Goal: Navigation & Orientation: Understand site structure

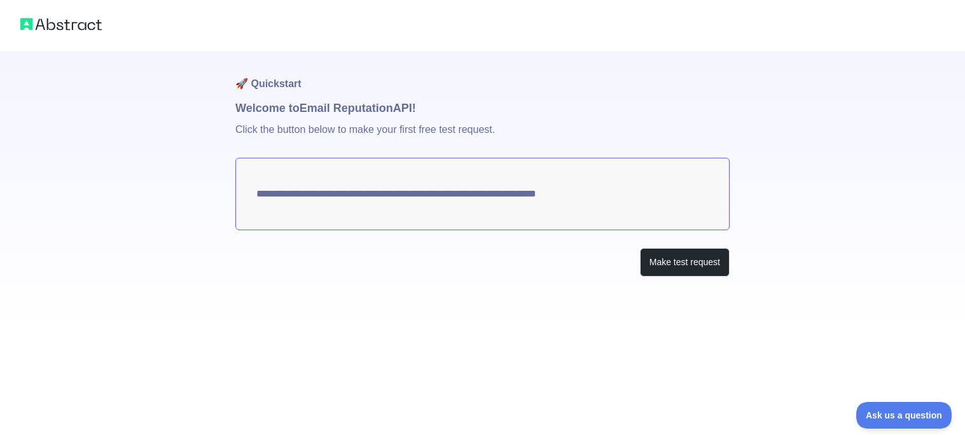
click at [414, 193] on textarea "**********" at bounding box center [482, 194] width 494 height 72
click at [668, 265] on button "Make test request" at bounding box center [685, 262] width 90 height 29
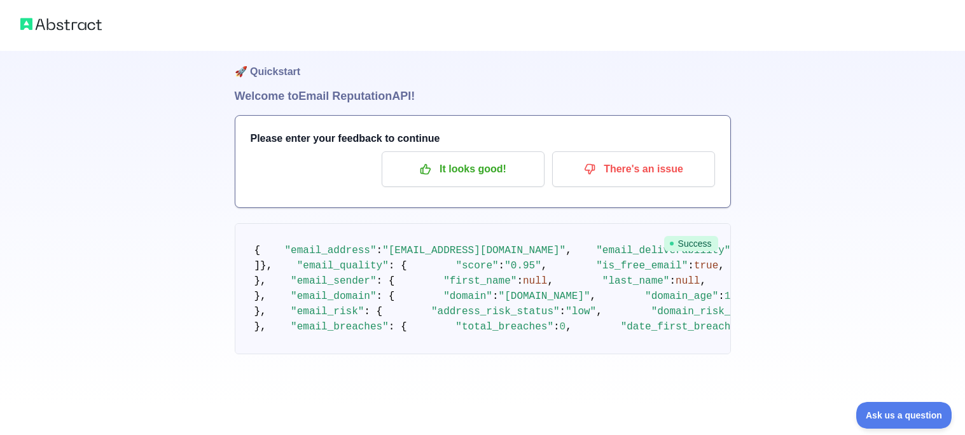
scroll to position [1, 0]
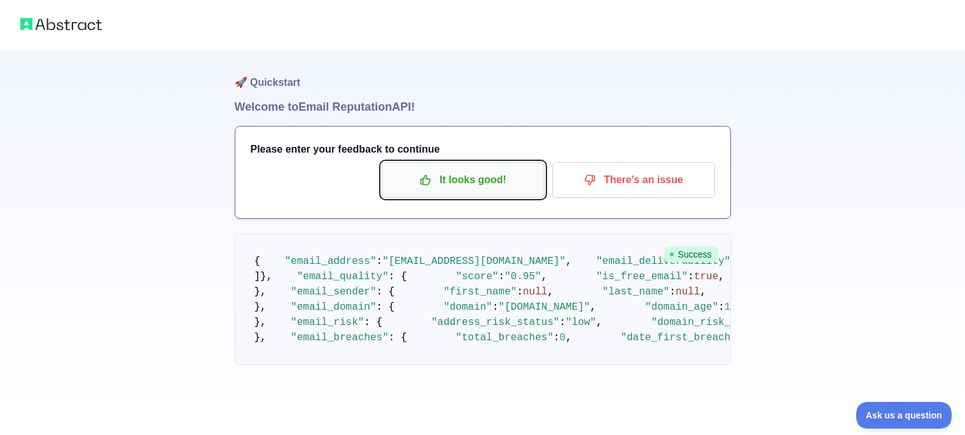
click at [516, 183] on p "It looks good!" at bounding box center [463, 180] width 144 height 22
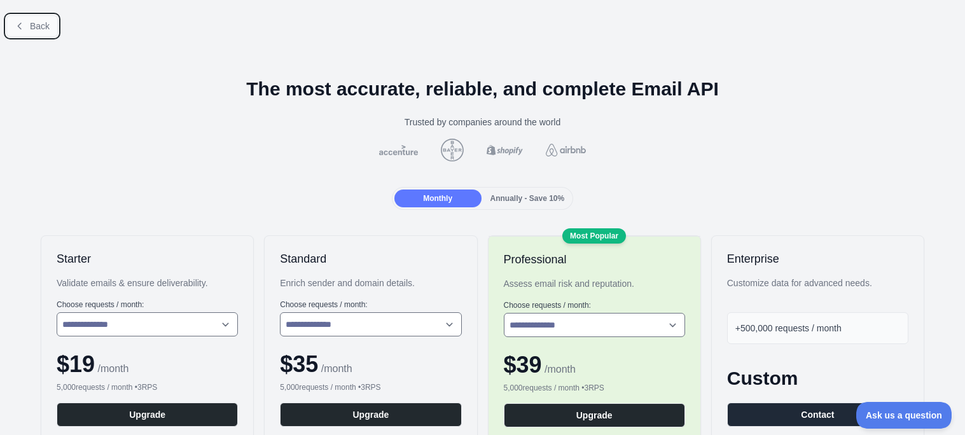
click at [37, 25] on span "Back" at bounding box center [40, 26] width 20 height 10
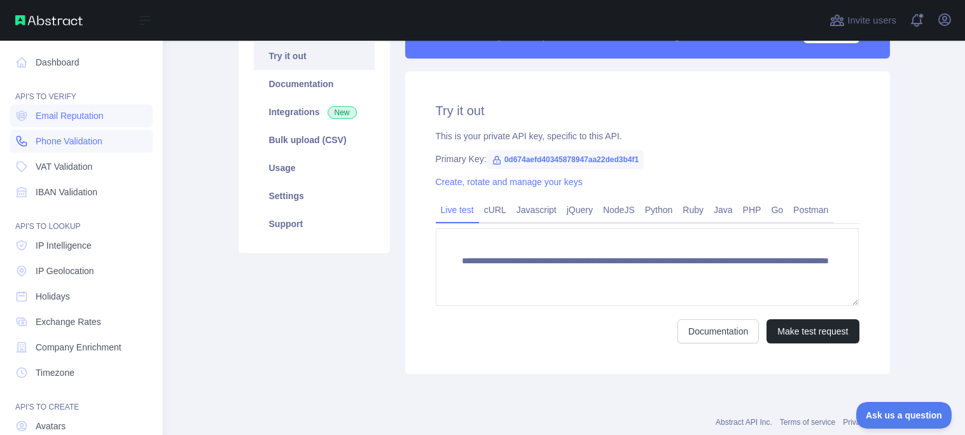
click at [102, 142] on span "Phone Validation" at bounding box center [69, 141] width 67 height 13
click at [71, 57] on link "Dashboard" at bounding box center [81, 62] width 142 height 23
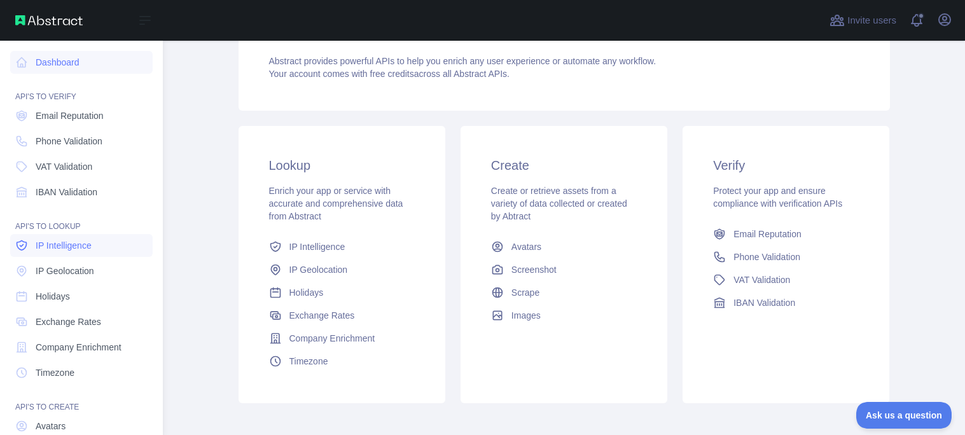
click at [77, 242] on span "IP Intelligence" at bounding box center [64, 245] width 56 height 13
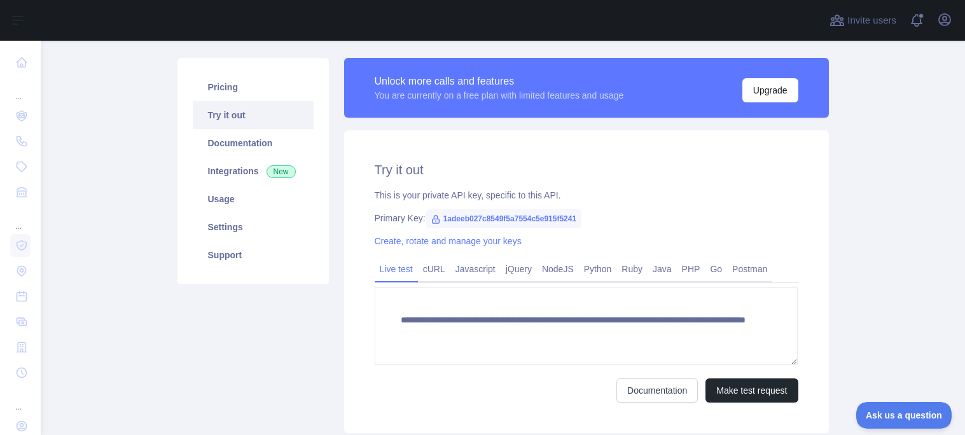
scroll to position [80, 0]
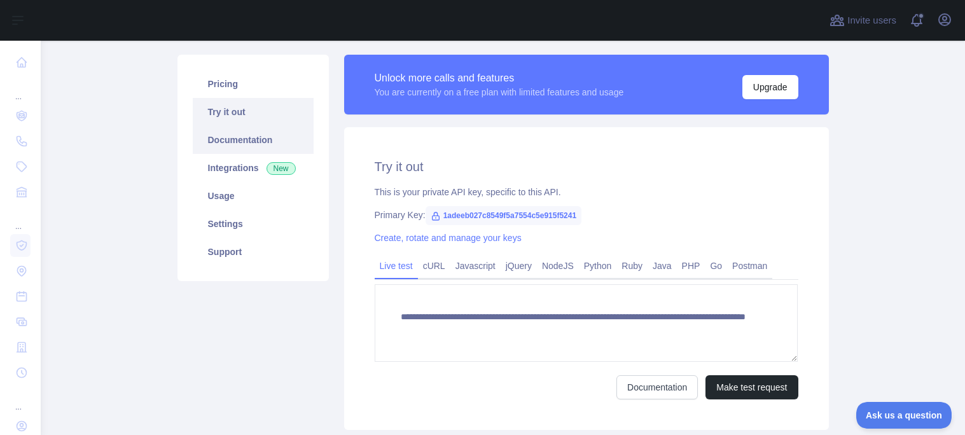
click at [216, 132] on link "Documentation" at bounding box center [253, 140] width 121 height 28
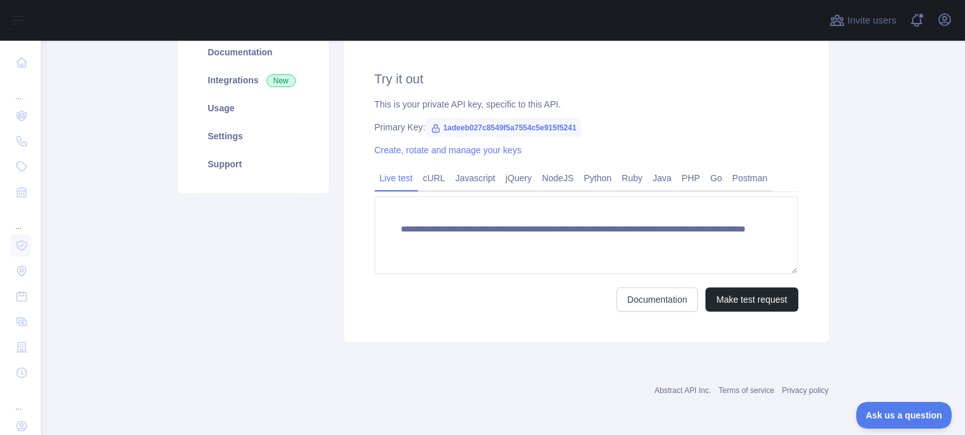
scroll to position [0, 0]
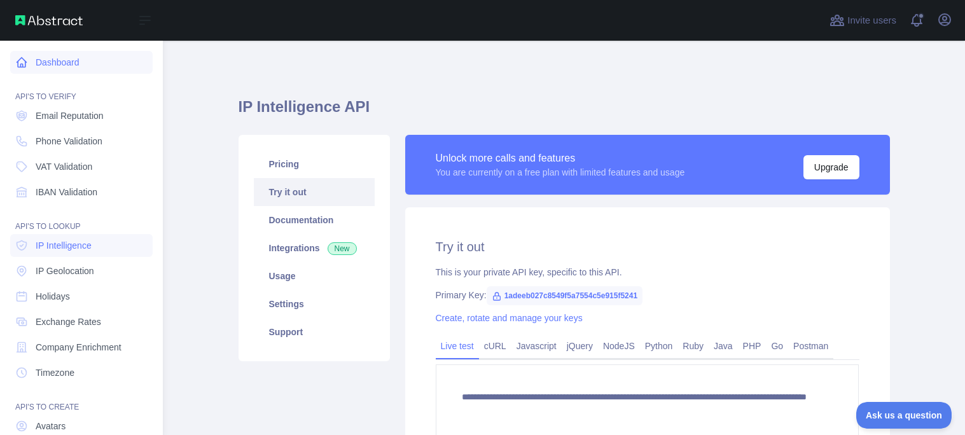
click at [42, 56] on link "Dashboard" at bounding box center [81, 62] width 142 height 23
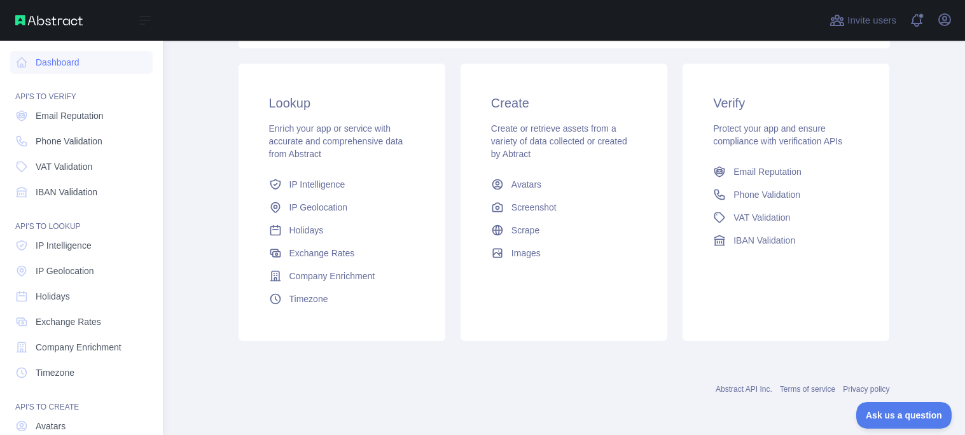
scroll to position [99, 0]
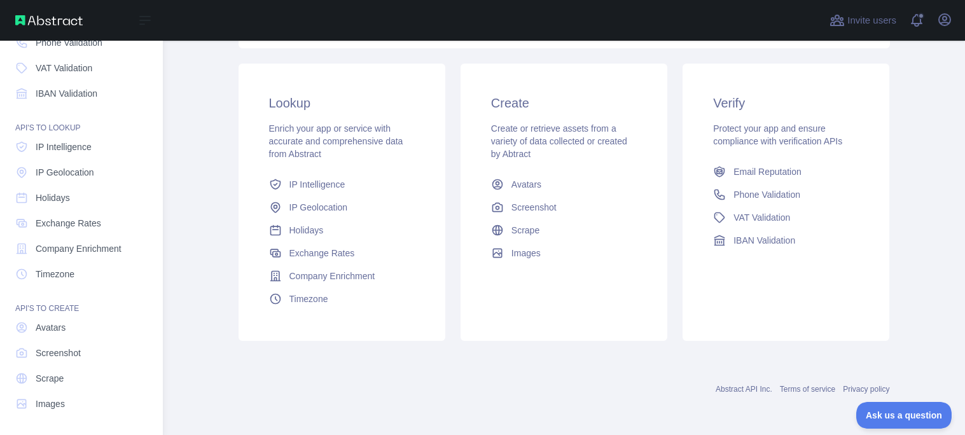
click at [57, 22] on img at bounding box center [48, 20] width 67 height 10
click at [19, 19] on img at bounding box center [48, 20] width 67 height 10
